Goal: Information Seeking & Learning: Learn about a topic

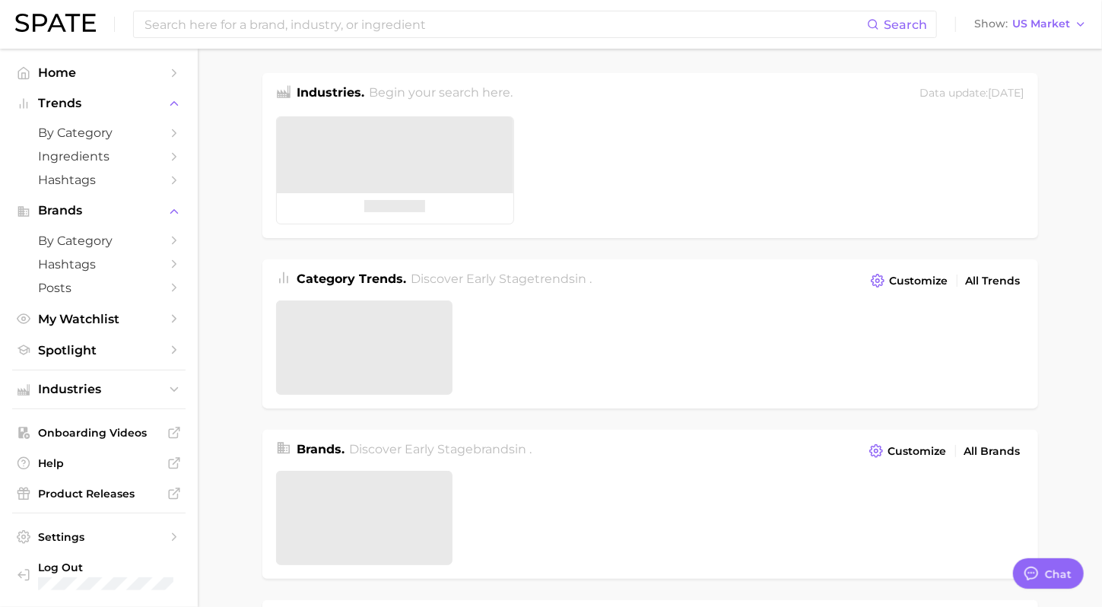
type textarea "x"
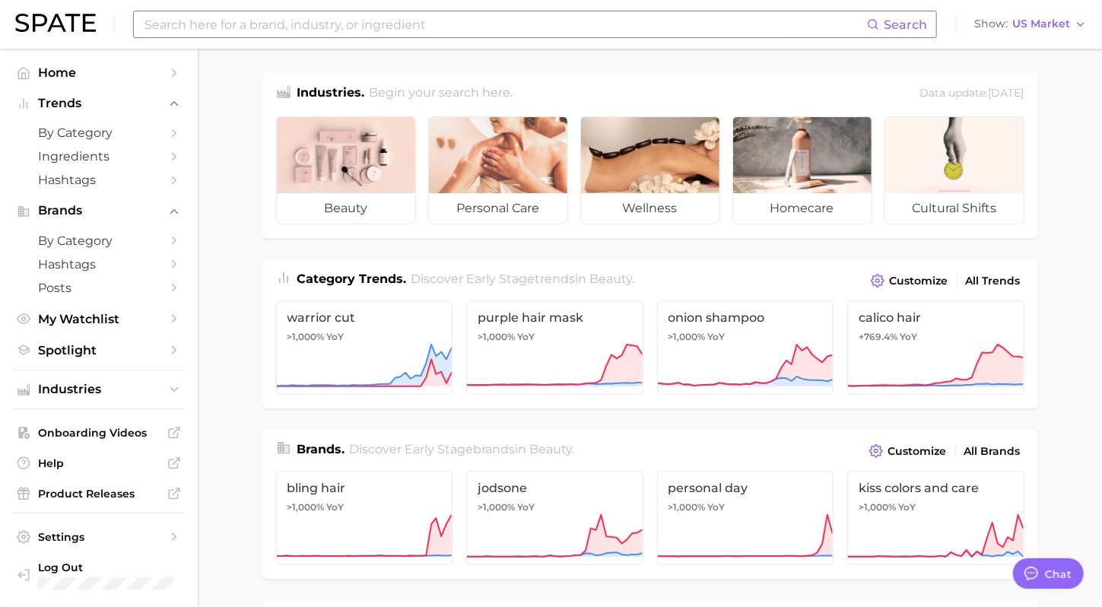
click at [345, 20] on input at bounding box center [505, 24] width 724 height 26
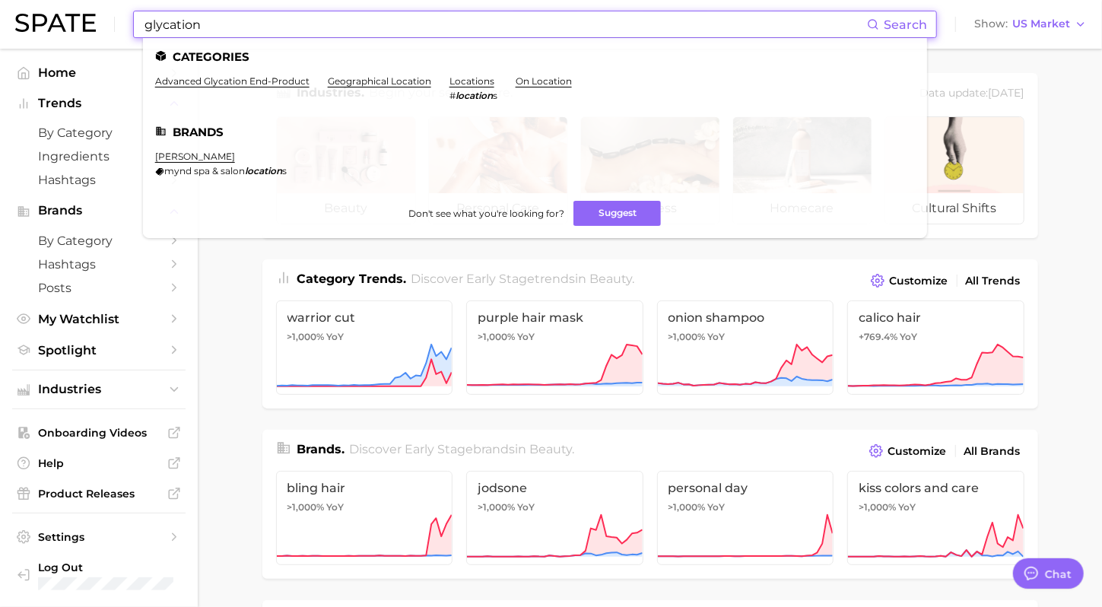
type input "glycation"
click at [905, 27] on span "Search" at bounding box center [905, 24] width 43 height 14
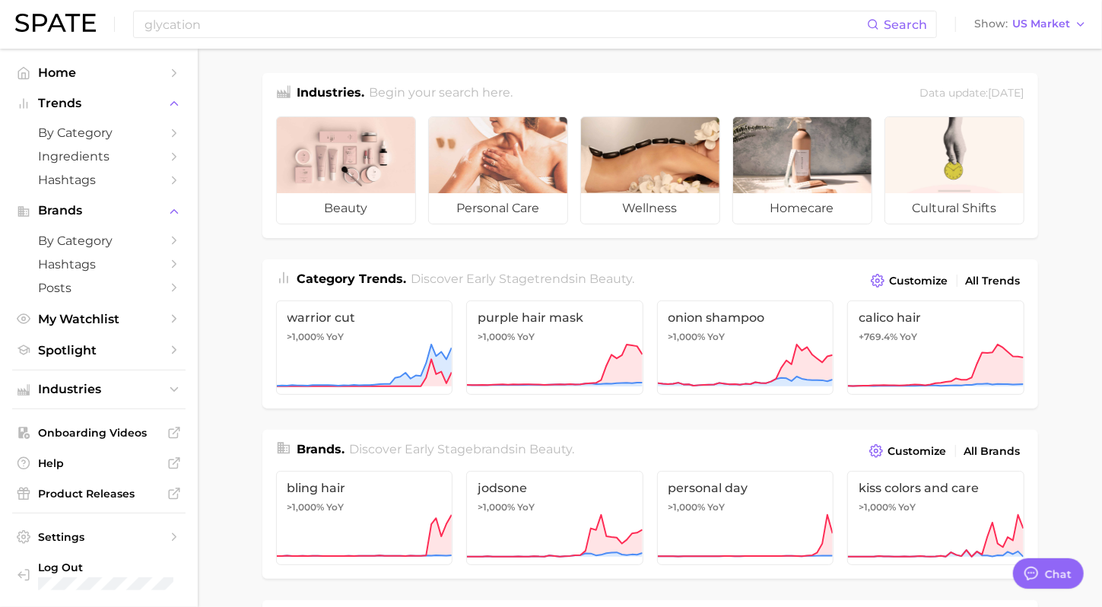
click at [298, 33] on input "glycation" at bounding box center [505, 24] width 724 height 26
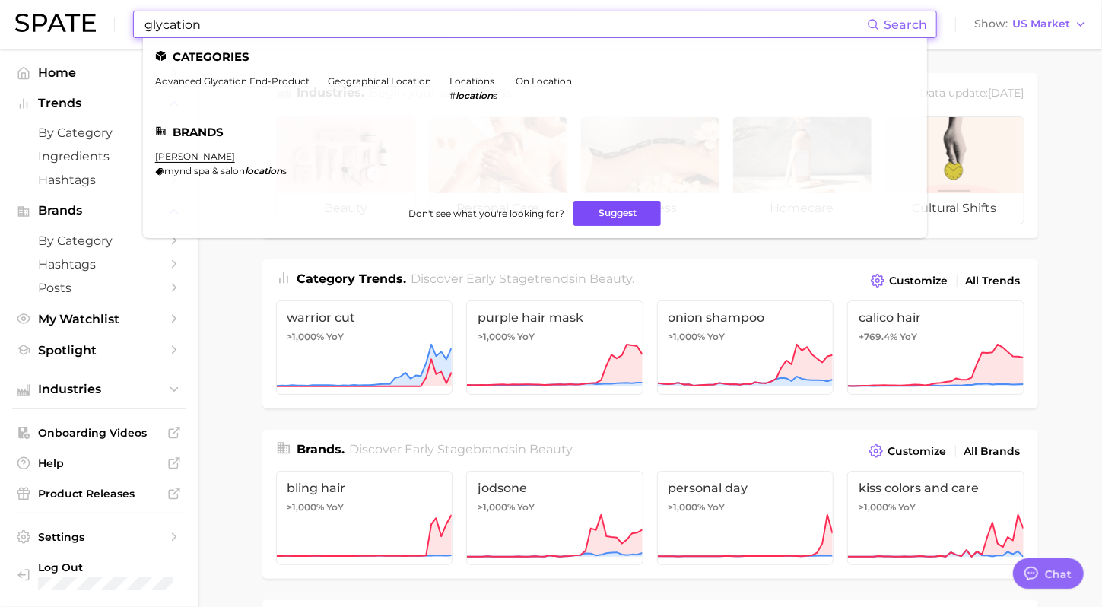
click at [640, 205] on button "Suggest" at bounding box center [617, 213] width 87 height 25
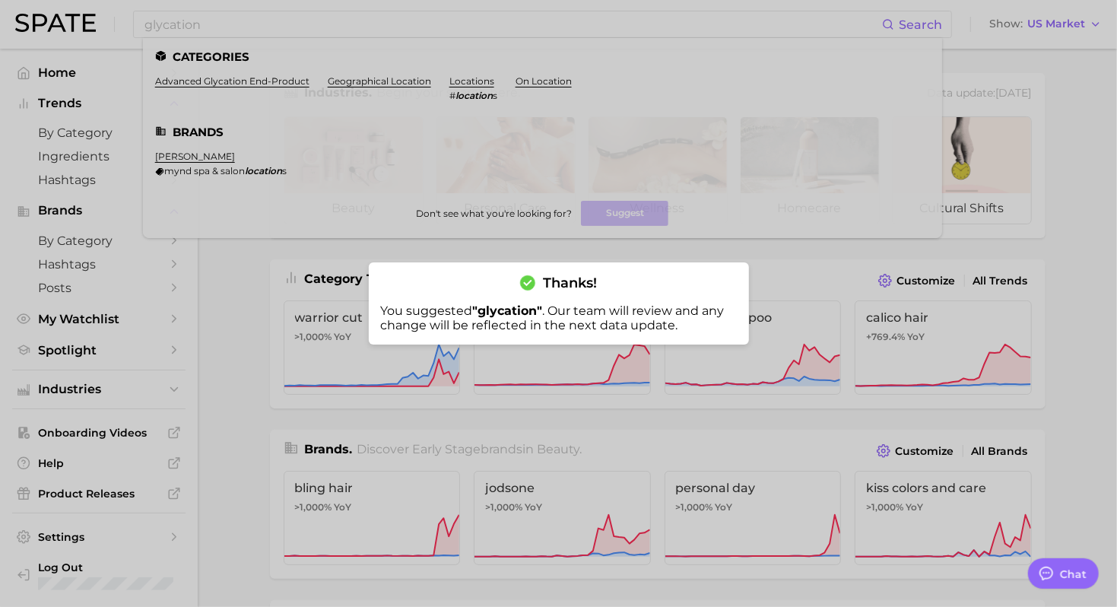
click at [238, 298] on div at bounding box center [558, 303] width 1117 height 607
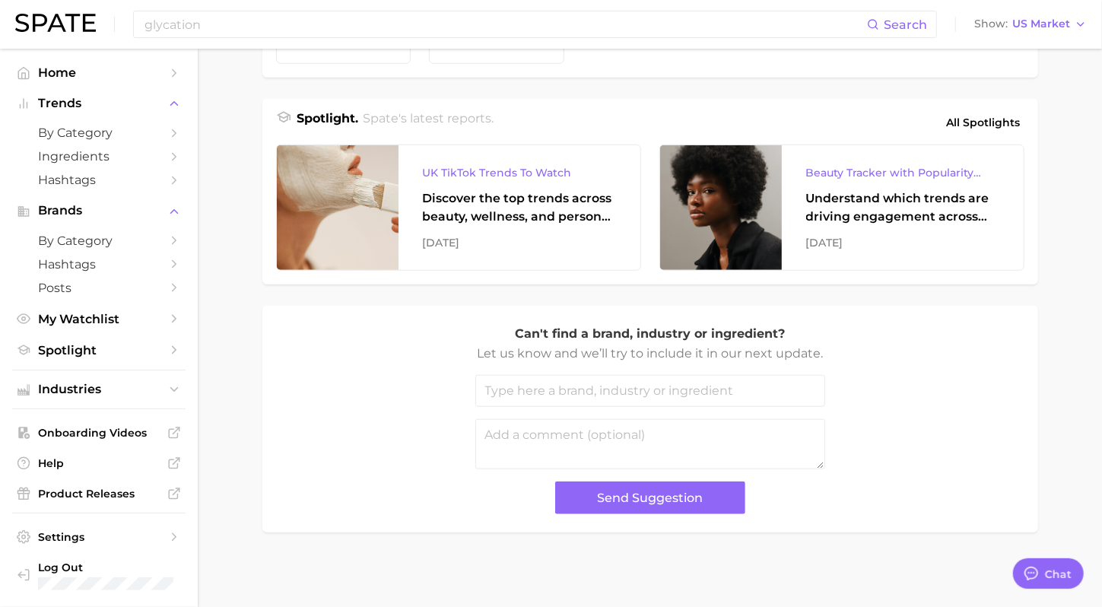
scroll to position [631, 0]
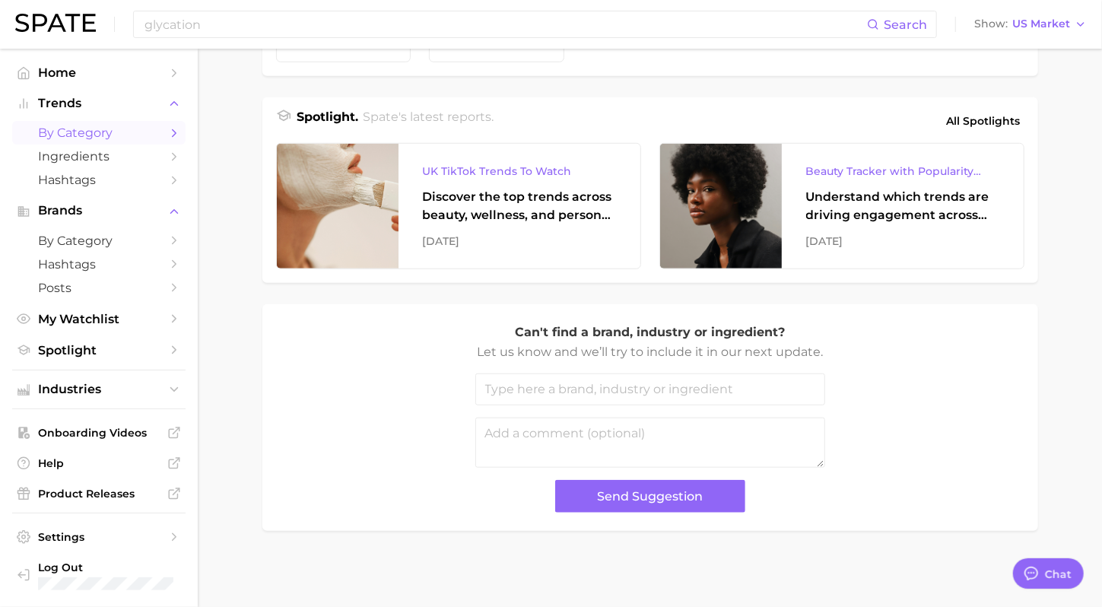
click at [116, 129] on span "by Category" at bounding box center [99, 133] width 122 height 14
